Goal: Task Accomplishment & Management: Manage account settings

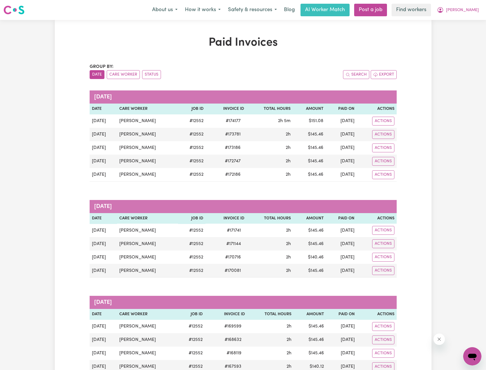
click at [476, 16] on div "Menu About us How it works Safety & resources Blog AI Worker Match Post a job F…" at bounding box center [243, 9] width 486 height 13
click at [475, 14] on button "[PERSON_NAME]" at bounding box center [457, 10] width 49 height 12
drag, startPoint x: 472, startPoint y: 16, endPoint x: 461, endPoint y: 29, distance: 17.0
click at [461, 29] on link "Logout" at bounding box center [459, 32] width 45 height 11
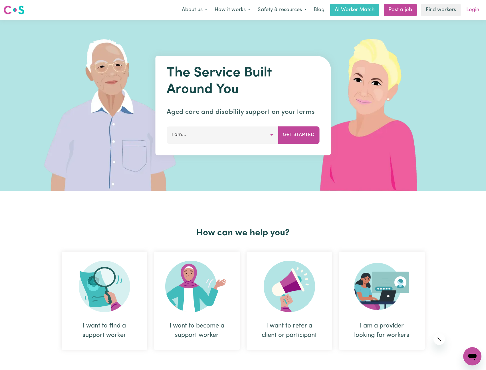
click at [471, 8] on link "Login" at bounding box center [473, 10] width 20 height 13
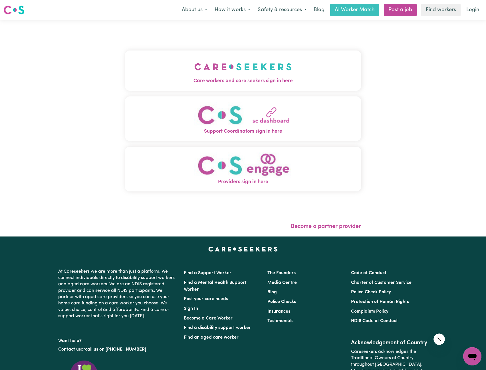
click at [294, 79] on span "Care workers and care seekers sign in here" at bounding box center [243, 80] width 236 height 7
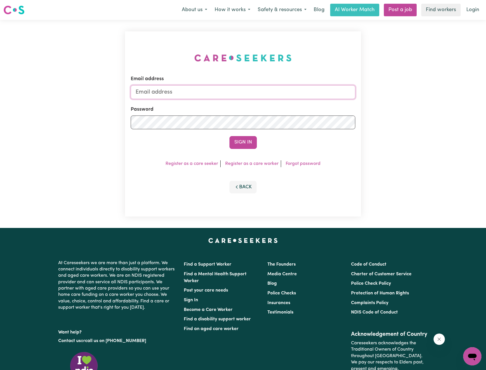
click at [249, 95] on input "Email address" at bounding box center [243, 92] width 225 height 14
drag, startPoint x: 165, startPoint y: 92, endPoint x: 291, endPoint y: 98, distance: 125.9
click at [284, 97] on input "[EMAIL_ADDRESS][PERSON_NAME][DOMAIN_NAME]" at bounding box center [243, 92] width 225 height 14
type input "[EMAIL_ADDRESS][DOMAIN_NAME]"
click at [247, 138] on button "Sign In" at bounding box center [242, 142] width 27 height 13
